Goal: Submit feedback/report problem

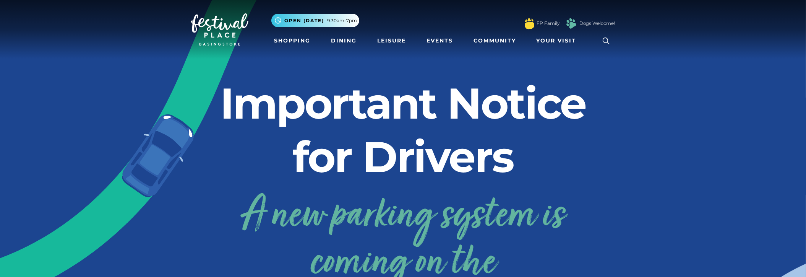
click at [221, 26] on img at bounding box center [219, 29] width 57 height 32
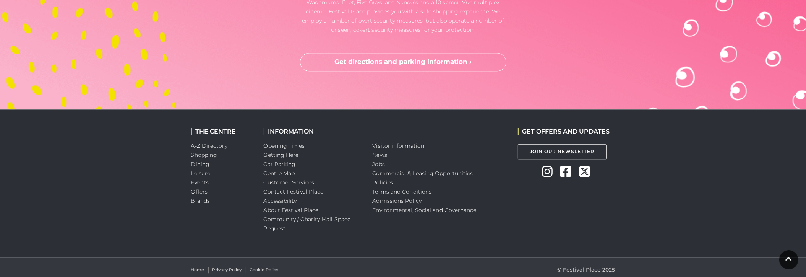
scroll to position [2086, 0]
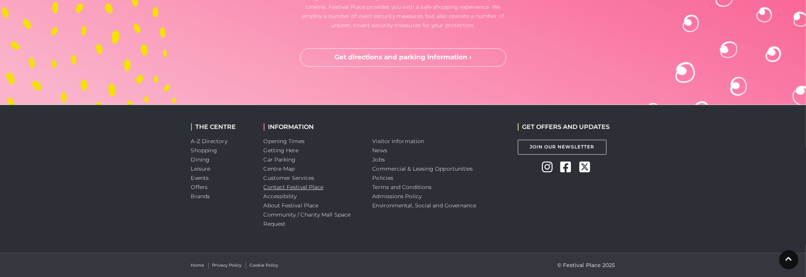
click at [280, 185] on link "Contact Festival Place" at bounding box center [294, 186] width 60 height 7
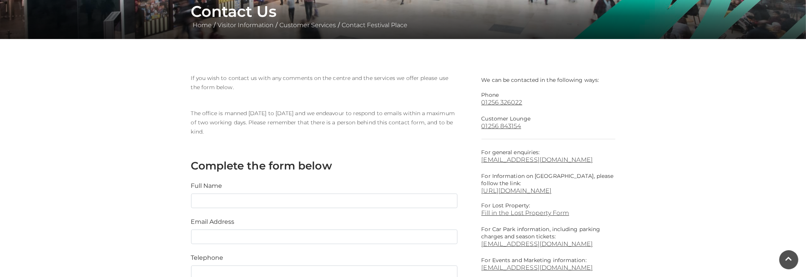
scroll to position [152, 0]
click at [204, 197] on input "text" at bounding box center [324, 200] width 266 height 15
type input "[PERSON_NAME]"
click at [199, 232] on input "email" at bounding box center [324, 236] width 266 height 15
type input "[EMAIL_ADDRESS][DOMAIN_NAME]"
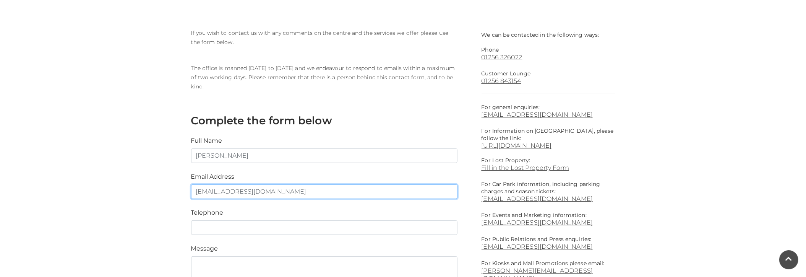
scroll to position [229, 0]
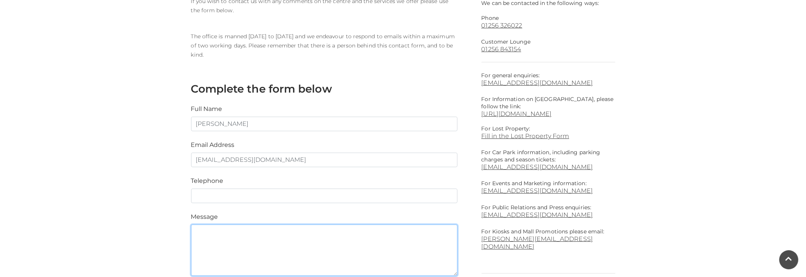
click at [208, 234] on textarea at bounding box center [324, 249] width 266 height 51
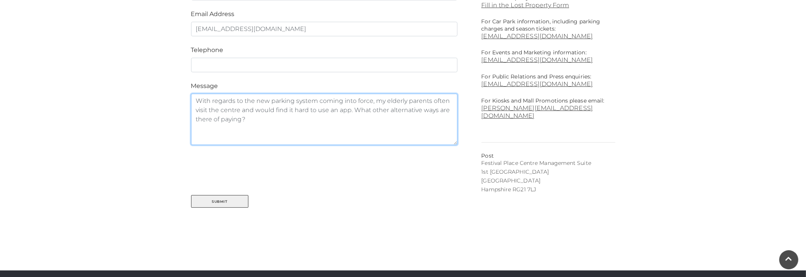
scroll to position [382, 0]
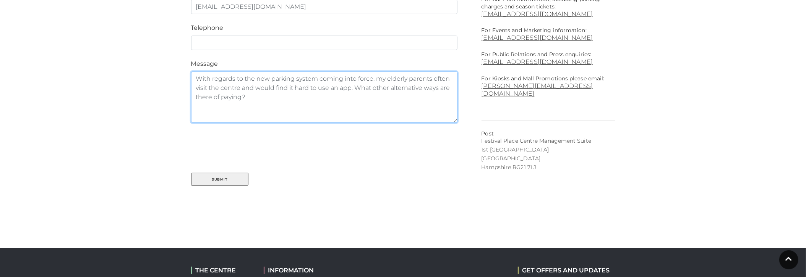
type textarea "With regards to the new parking system coming into force, my elderly parents of…"
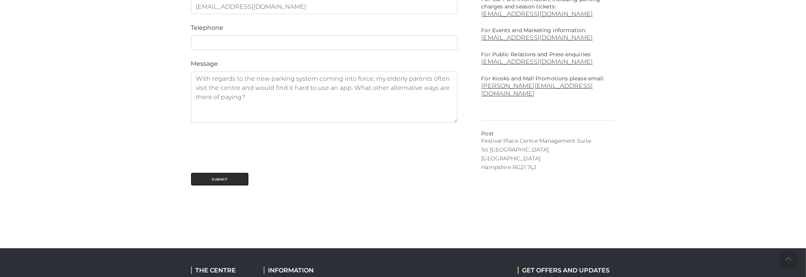
click at [221, 178] on button "Submit" at bounding box center [219, 179] width 57 height 13
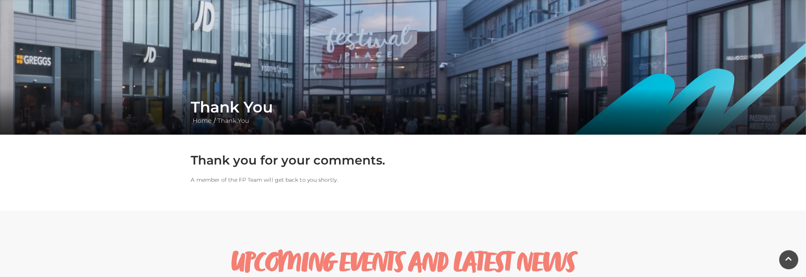
scroll to position [38, 0]
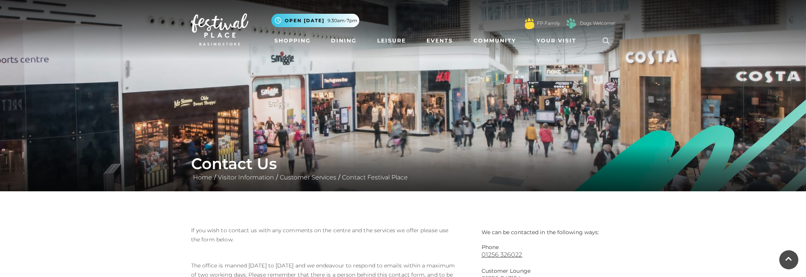
scroll to position [382, 0]
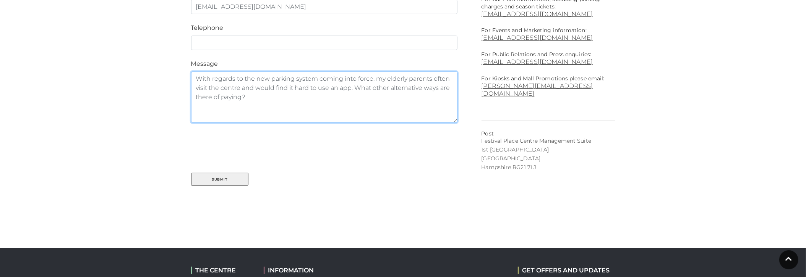
drag, startPoint x: 195, startPoint y: 80, endPoint x: 246, endPoint y: 97, distance: 53.3
click at [246, 97] on textarea "With regards to the new parking system coming into force, my elderly parents of…" at bounding box center [324, 96] width 266 height 51
